Goal: Information Seeking & Learning: Compare options

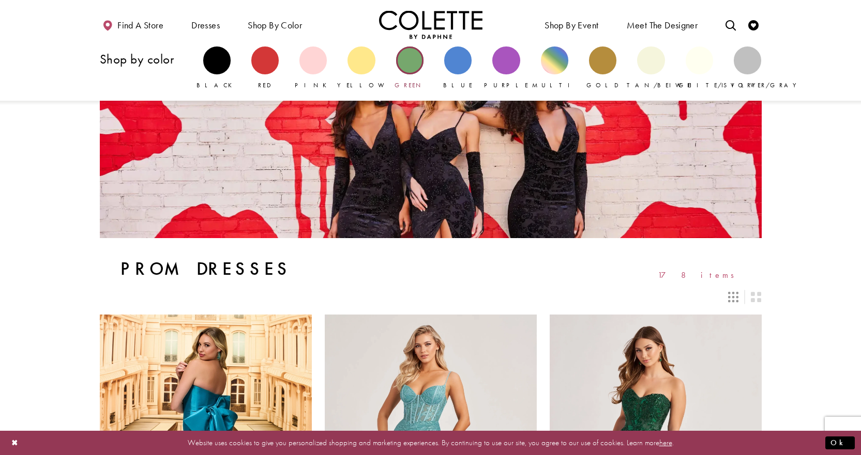
click at [415, 55] on div "Primary block" at bounding box center [409, 60] width 27 height 27
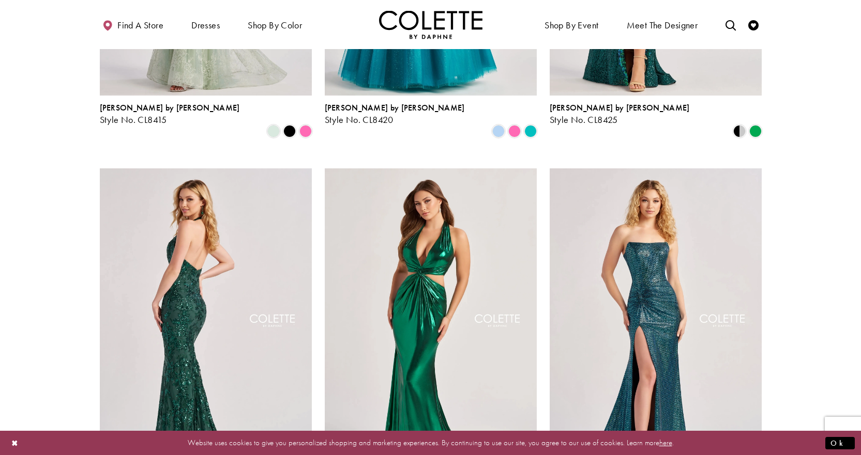
scroll to position [775, 0]
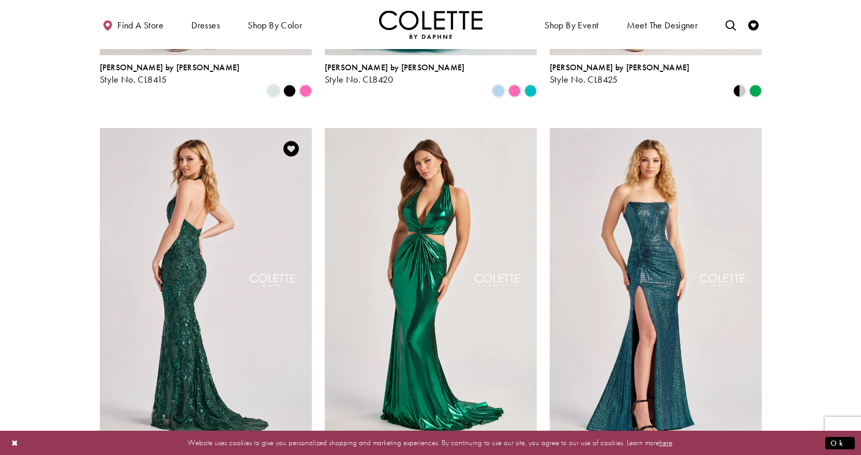
click at [190, 219] on img "Visit Colette by Daphne Style No. CL8495 Page" at bounding box center [206, 282] width 212 height 308
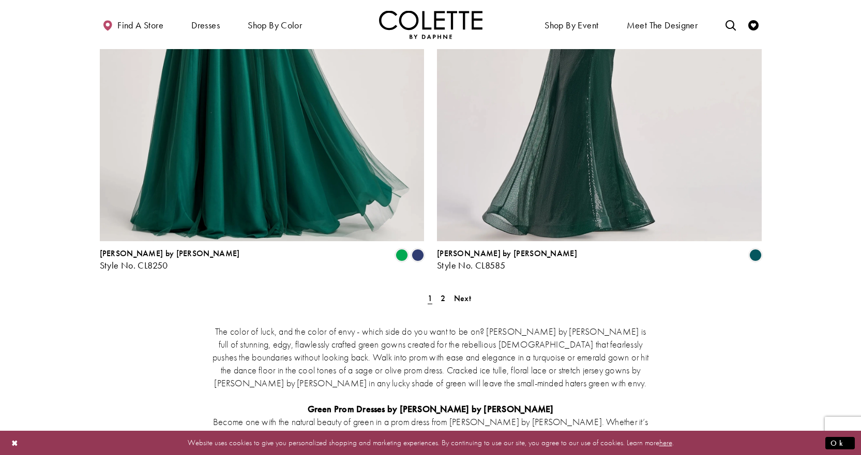
scroll to position [1964, 0]
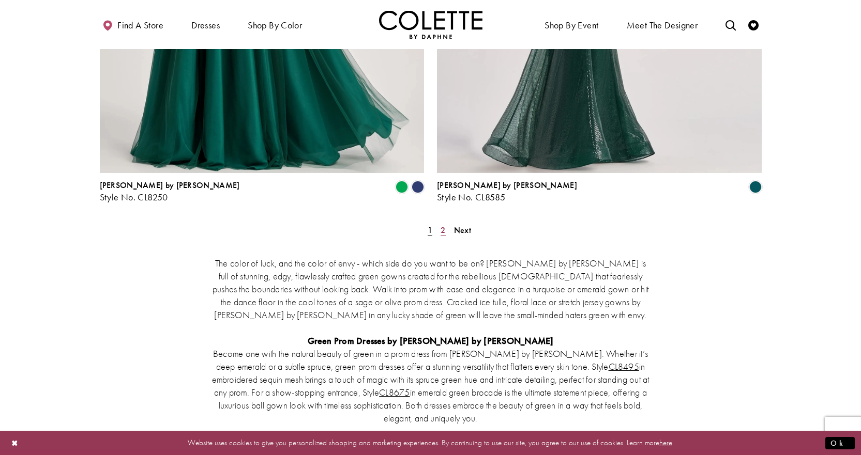
click at [441, 225] on span "2" at bounding box center [442, 230] width 5 height 11
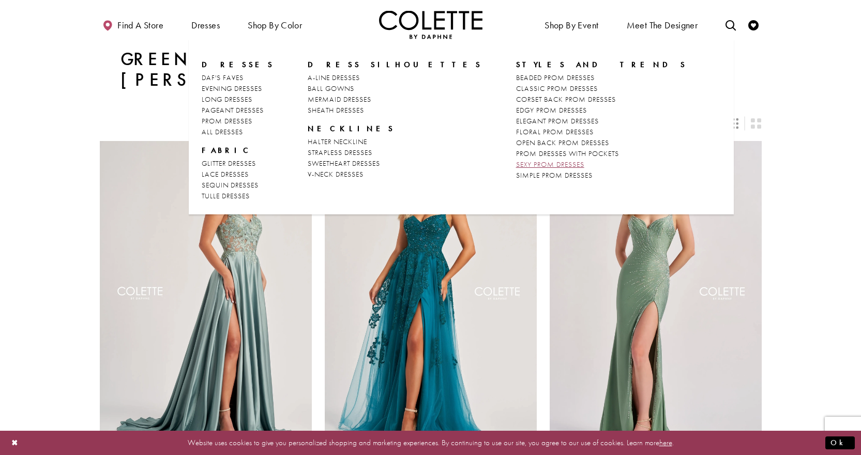
click at [516, 164] on span "SEXY PROM DRESSES" at bounding box center [550, 164] width 68 height 9
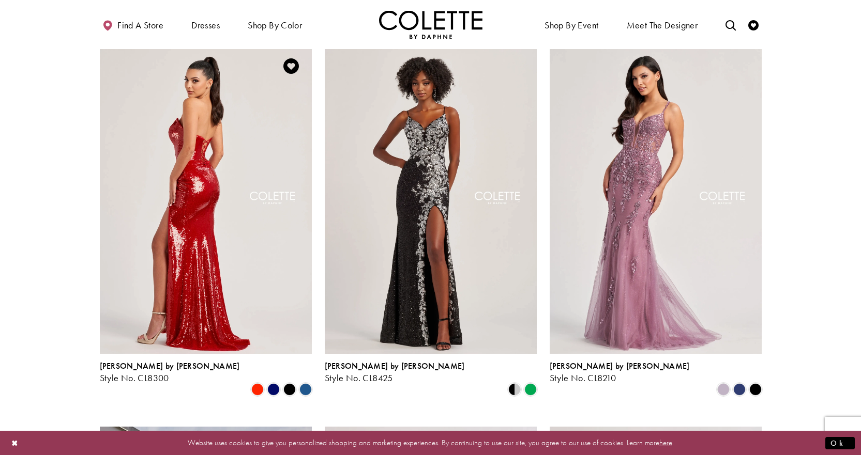
scroll to position [465, 0]
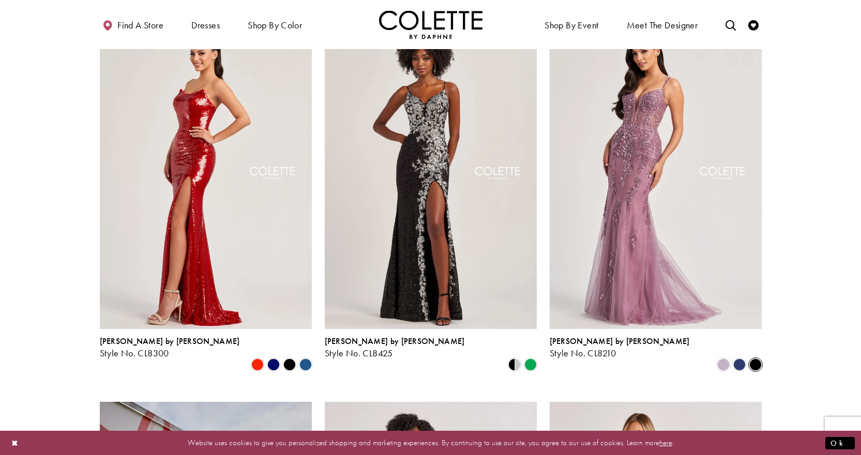
click at [755, 359] on span "Product List" at bounding box center [755, 365] width 12 height 12
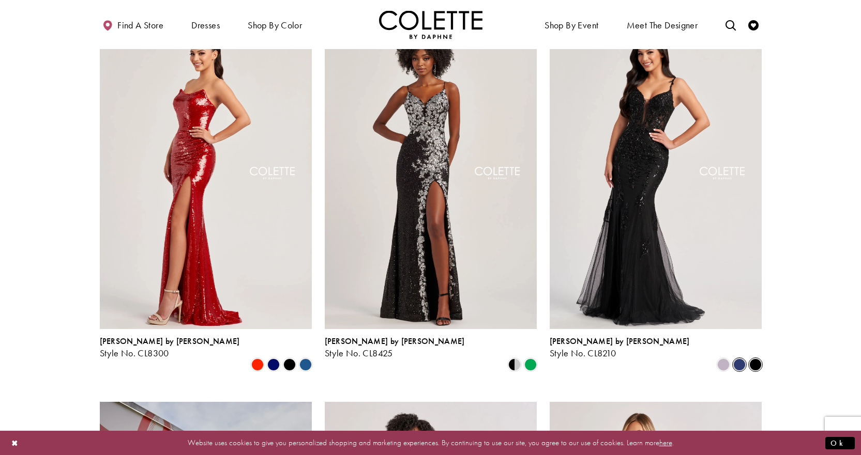
click at [743, 359] on span "Product List" at bounding box center [739, 365] width 12 height 12
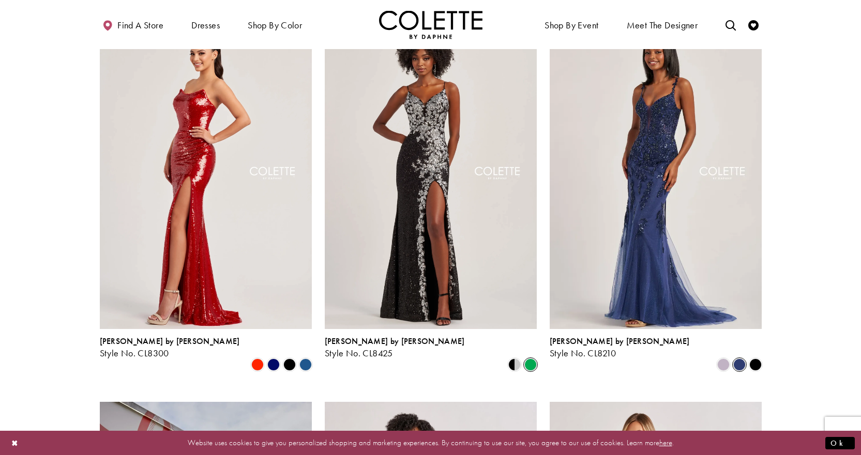
click at [535, 359] on span "Product List" at bounding box center [530, 365] width 12 height 12
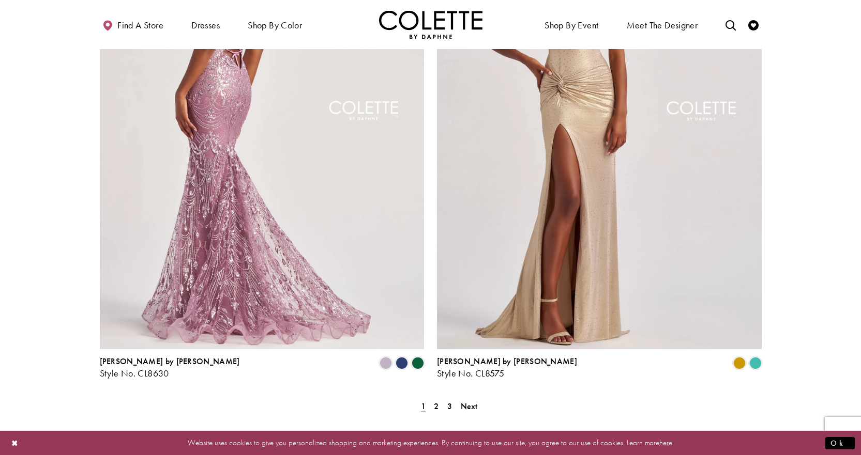
scroll to position [1758, 0]
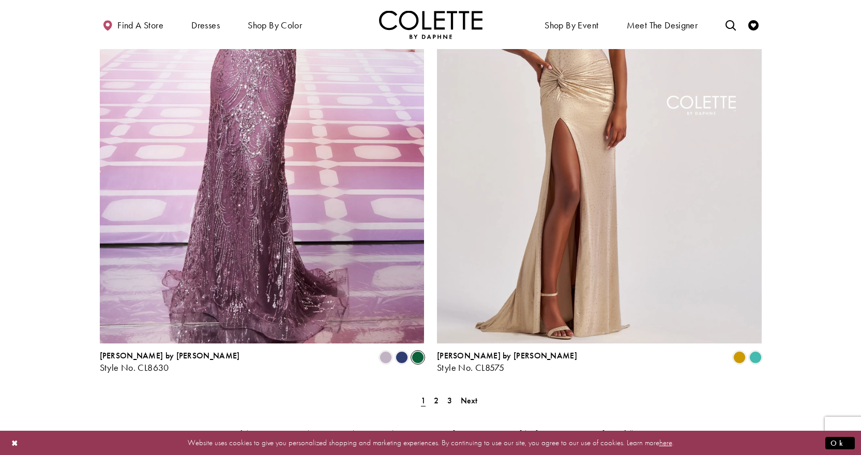
click at [418, 352] on span "Product List" at bounding box center [417, 358] width 12 height 12
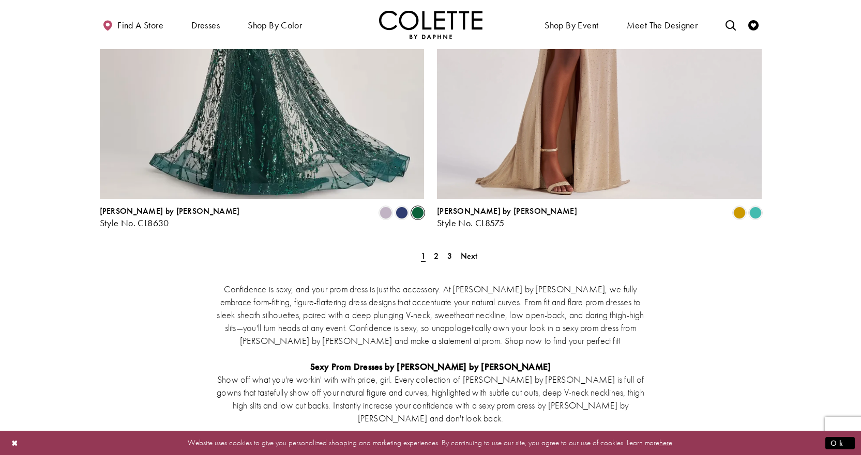
scroll to position [1913, 0]
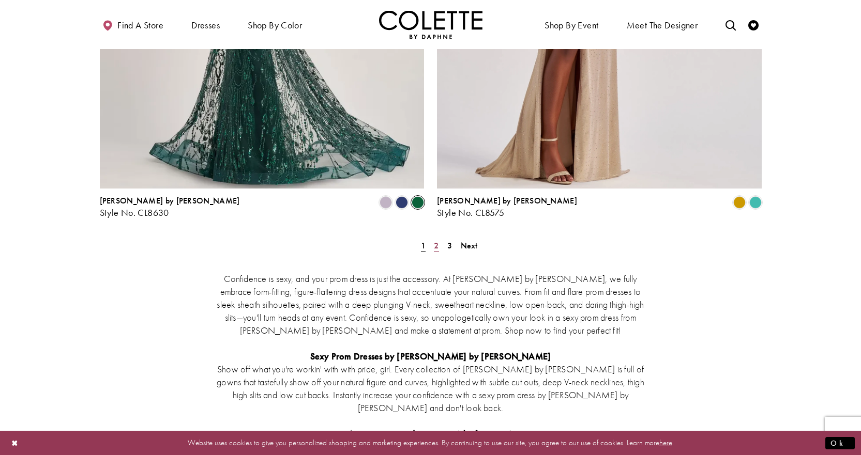
click at [436, 240] on span "2" at bounding box center [436, 245] width 5 height 11
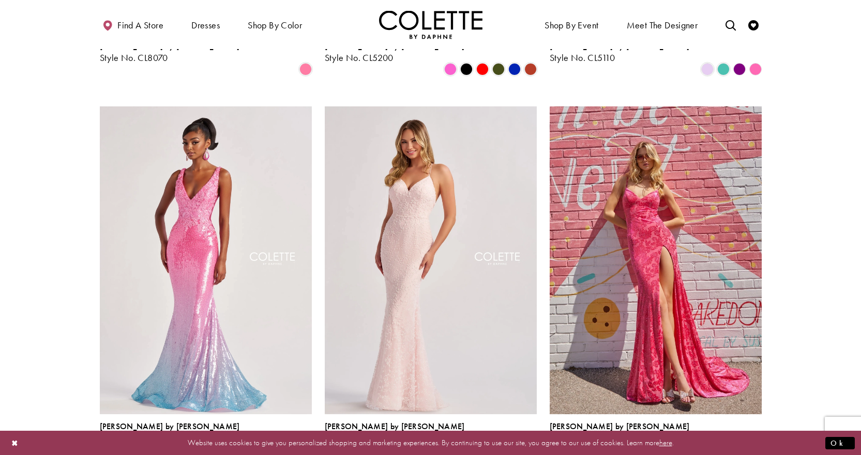
scroll to position [1141, 0]
click at [739, 445] on span "Product List" at bounding box center [739, 451] width 12 height 12
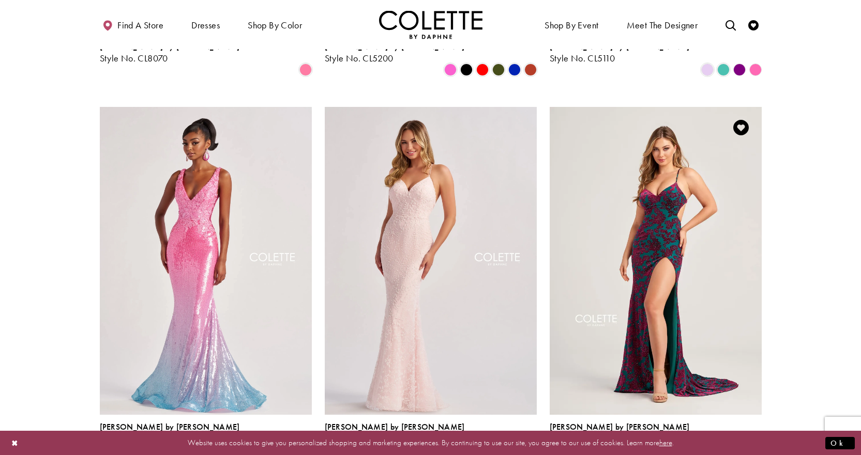
click at [721, 445] on span "Product List" at bounding box center [723, 451] width 12 height 12
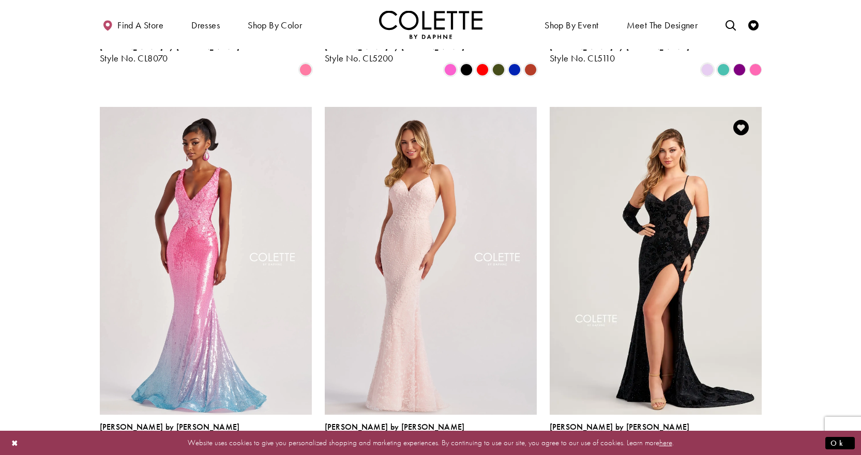
click at [759, 443] on polygon "Product List" at bounding box center [755, 451] width 16 height 16
click at [755, 443] on polygon "Product List" at bounding box center [755, 451] width 16 height 16
click at [713, 445] on span "Product List" at bounding box center [707, 451] width 12 height 12
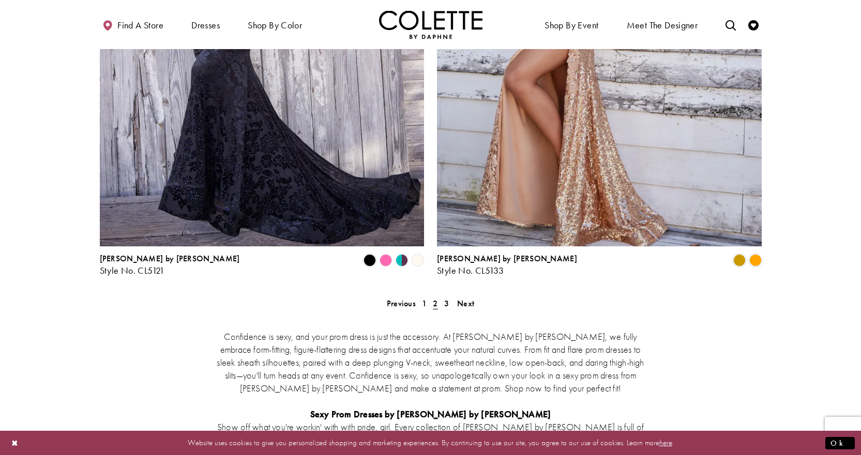
scroll to position [1917, 0]
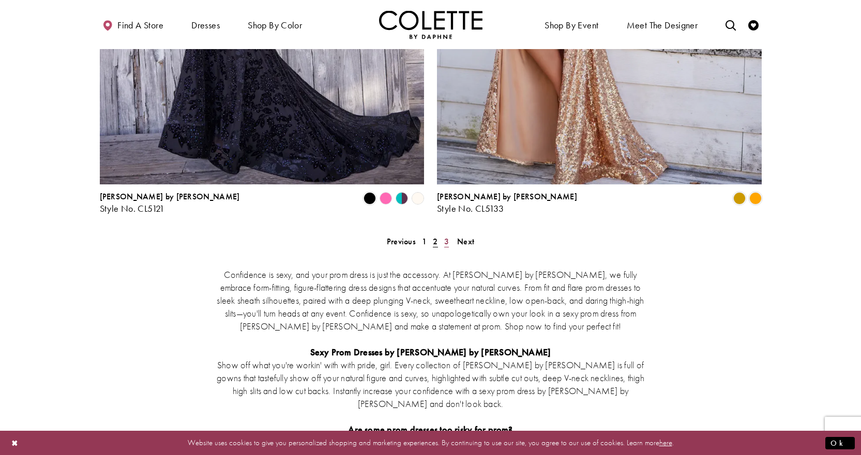
click at [448, 236] on span "3" at bounding box center [446, 241] width 5 height 11
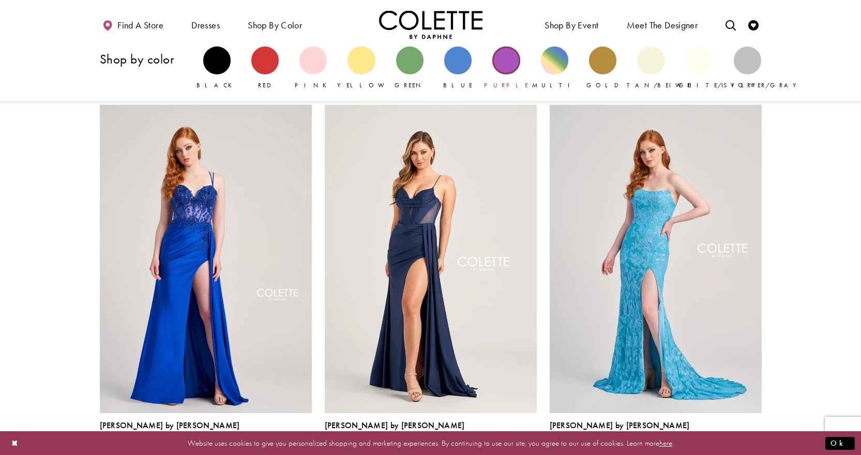
click at [501, 67] on div "Primary block" at bounding box center [505, 60] width 27 height 27
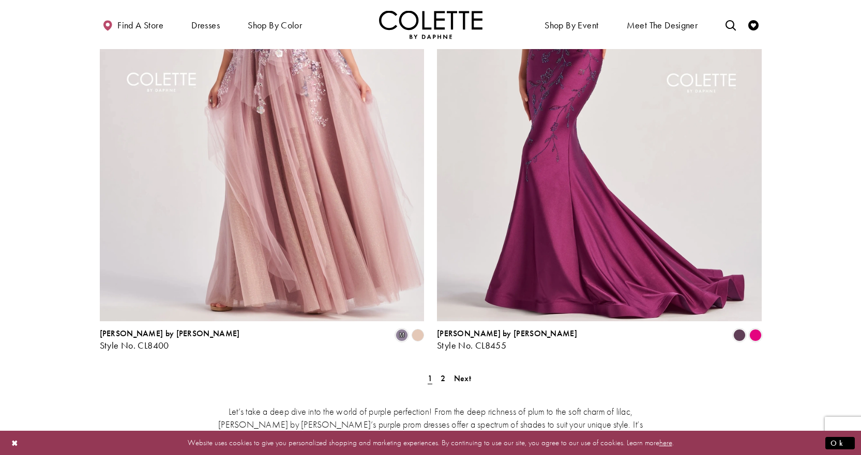
scroll to position [1809, 0]
